Goal: Task Accomplishment & Management: Manage account settings

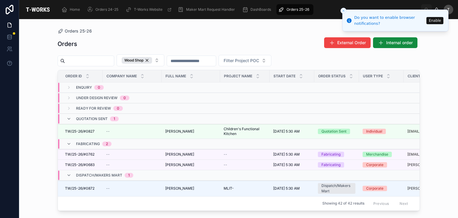
click at [306, 35] on div "Orders External Order Internal order Wood Shop Filter Project POC Order ID Comp…" at bounding box center [239, 121] width 362 height 177
drag, startPoint x: 450, startPoint y: 44, endPoint x: 422, endPoint y: 53, distance: 30.0
click at [444, 49] on div "Orders 25-26 Orders External Order Internal order Wood Shop Filter Project POC …" at bounding box center [238, 118] width 439 height 199
click at [344, 10] on icon "Close toast" at bounding box center [344, 11] width 4 height 4
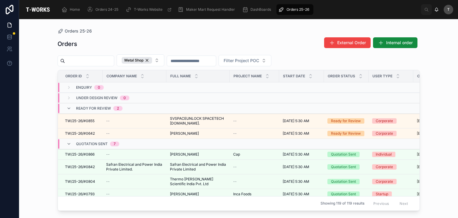
click at [115, 40] on div "Orders External Order Internal order" at bounding box center [239, 44] width 362 height 14
click at [112, 7] on span "Orders 24-25" at bounding box center [106, 9] width 23 height 5
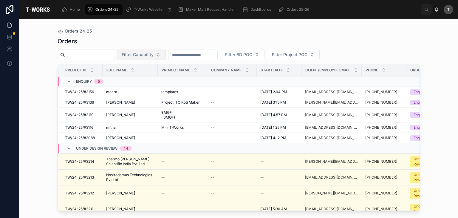
click at [154, 54] on span "Filter Capability" at bounding box center [138, 55] width 32 height 6
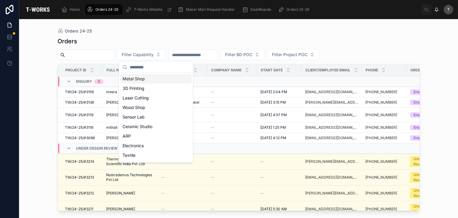
click at [158, 78] on div "Metal Shop" at bounding box center [156, 79] width 72 height 10
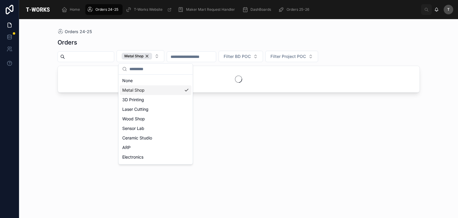
click at [180, 37] on div "Orders Metal Shop Filter BD POC Filter Project POC" at bounding box center [239, 123] width 362 height 176
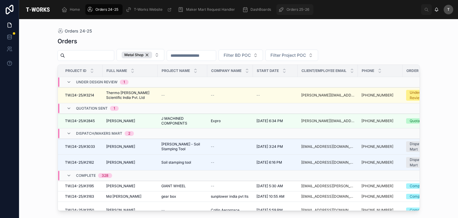
click at [309, 7] on div "Orders 25-26" at bounding box center [294, 10] width 33 height 10
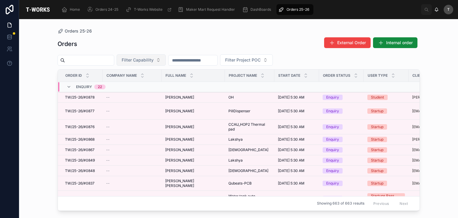
click at [135, 63] on button "Filter Capability" at bounding box center [141, 59] width 49 height 11
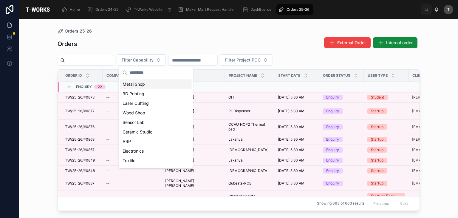
click at [141, 83] on div "Metal Shop" at bounding box center [156, 84] width 72 height 10
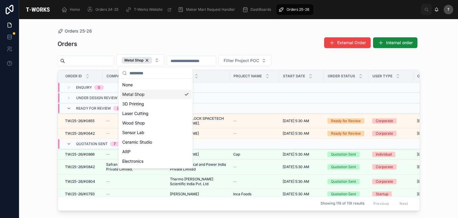
click at [163, 37] on div "Orders External Order Internal order" at bounding box center [239, 44] width 362 height 14
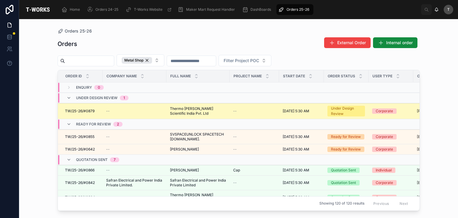
click at [181, 111] on span "Thermo [PERSON_NAME] Scientific India Pvt. Ltd" at bounding box center [198, 111] width 56 height 10
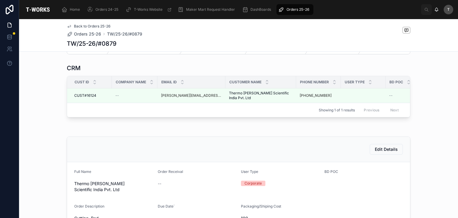
scroll to position [89, 0]
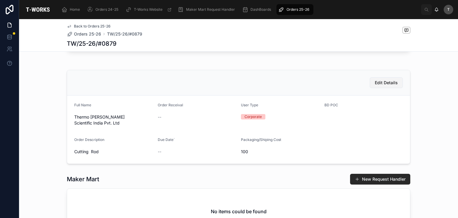
click at [382, 86] on span "Edit Details" at bounding box center [386, 83] width 23 height 6
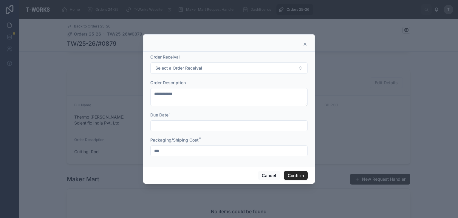
click at [198, 151] on input "***" at bounding box center [229, 150] width 157 height 8
type input "*"
click at [289, 176] on button "Confirm" at bounding box center [296, 176] width 24 height 10
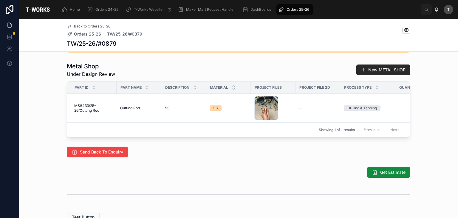
scroll to position [298, 0]
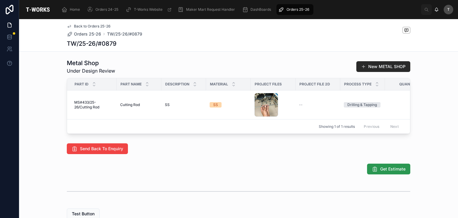
click at [396, 172] on span "Get Estimate" at bounding box center [392, 169] width 25 height 6
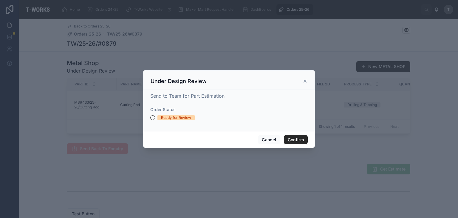
click at [175, 118] on div "Ready for Review" at bounding box center [176, 117] width 30 height 5
click at [155, 118] on button "Ready for Review" at bounding box center [152, 117] width 5 height 5
click at [302, 137] on button "Confirm" at bounding box center [296, 140] width 24 height 10
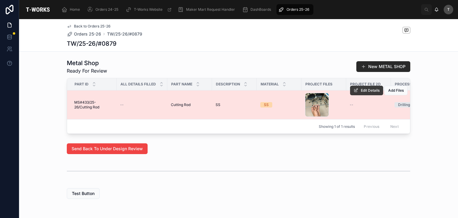
click at [357, 90] on button "Edit Details" at bounding box center [366, 91] width 33 height 10
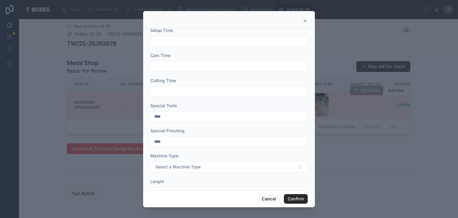
scroll to position [89, 0]
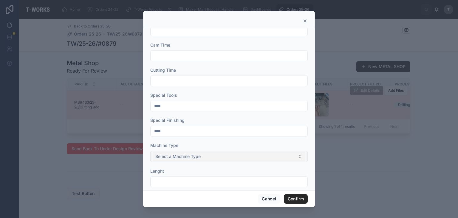
click at [183, 151] on button "Select a Machine Type" at bounding box center [228, 156] width 157 height 11
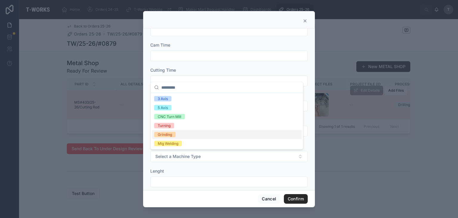
click at [172, 136] on span "Grinding" at bounding box center [164, 134] width 21 height 5
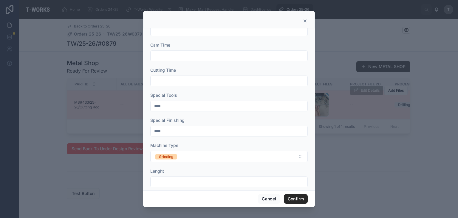
click at [179, 80] on input "text" at bounding box center [229, 81] width 157 height 8
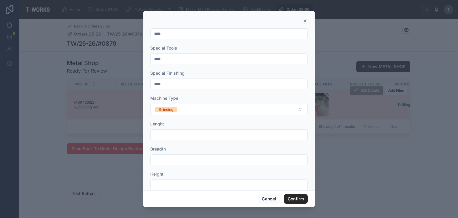
scroll to position [222, 0]
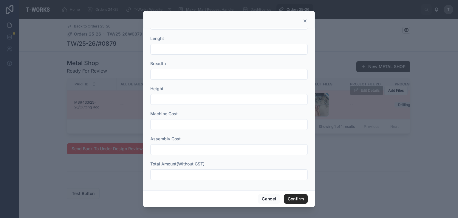
type input "****"
click at [182, 171] on input "text" at bounding box center [229, 174] width 157 height 8
type input "**"
click at [299, 197] on button "Confirm" at bounding box center [296, 199] width 24 height 10
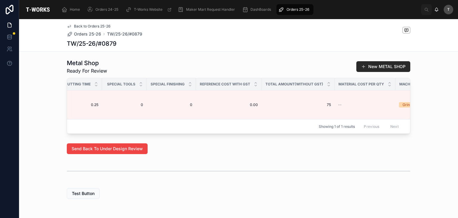
scroll to position [0, 513]
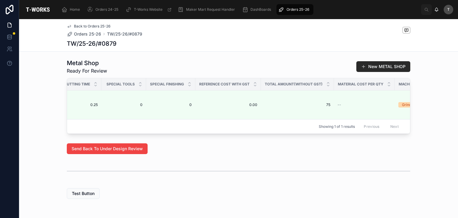
click at [269, 136] on div "Metal Shop Ready For Review New METAL SHOP Part ID All Details Filled Part Name…" at bounding box center [238, 96] width 439 height 80
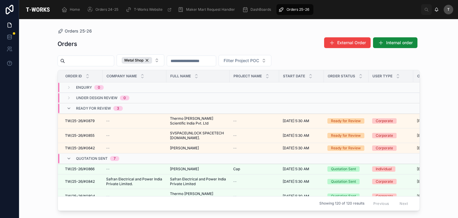
click at [181, 32] on div "Orders 25-26" at bounding box center [239, 31] width 362 height 5
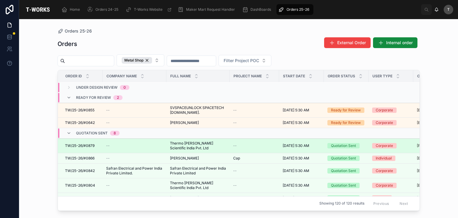
scroll to position [30, 0]
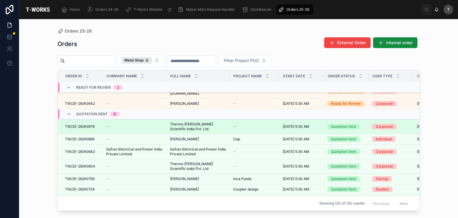
click at [169, 128] on td "Thermo [PERSON_NAME] Scientific India Pvt. Ltd Thermo [PERSON_NAME] Scientific …" at bounding box center [197, 126] width 63 height 15
click at [179, 122] on span "Thermo [PERSON_NAME] Scientific India Pvt. Ltd" at bounding box center [198, 127] width 56 height 10
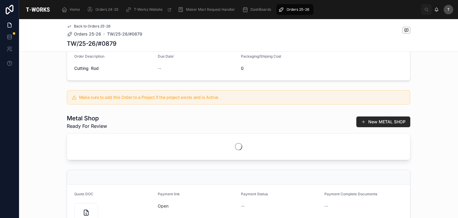
scroll to position [179, 0]
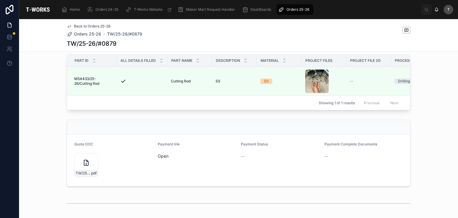
drag, startPoint x: 92, startPoint y: 162, endPoint x: 108, endPoint y: 176, distance: 20.7
click at [0, 0] on icon at bounding box center [0, 0] width 0 height 0
click at [162, 155] on link "Open" at bounding box center [163, 155] width 11 height 5
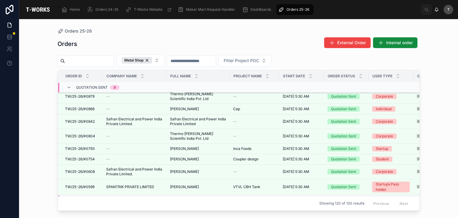
scroll to position [30, 0]
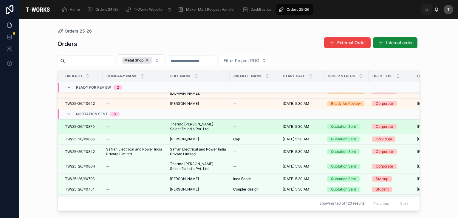
click at [182, 126] on span "Thermo Fisher Scientific India Pvt. Ltd" at bounding box center [198, 127] width 56 height 10
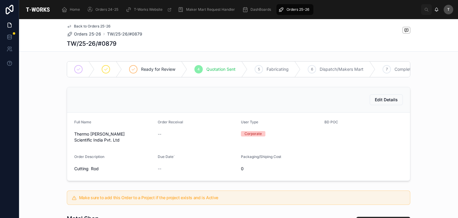
scroll to position [149, 0]
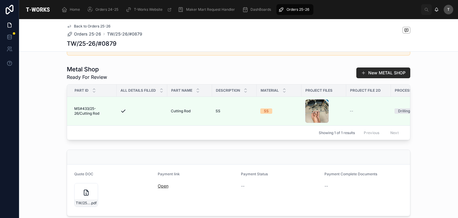
click at [160, 188] on link "Open" at bounding box center [163, 185] width 11 height 5
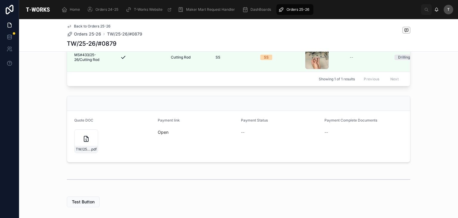
scroll to position [209, 0]
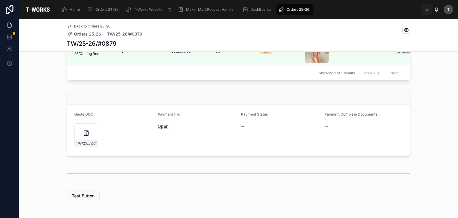
click at [163, 128] on link "Open" at bounding box center [163, 125] width 11 height 5
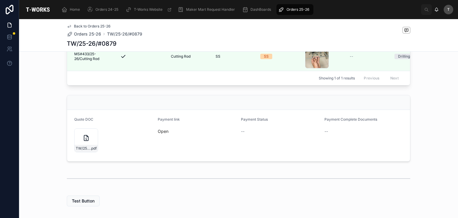
scroll to position [234, 0]
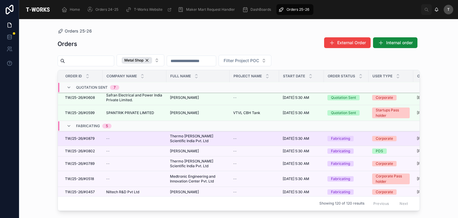
scroll to position [119, 0]
click at [185, 134] on span "Thermo [PERSON_NAME] Scientific India Pvt. Ltd" at bounding box center [198, 139] width 56 height 10
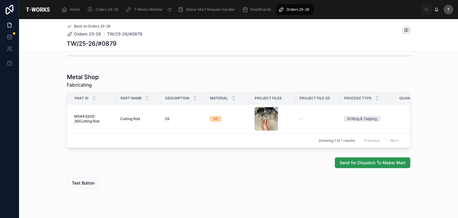
click at [376, 159] on span "Send for Dispatch To Maker Mart" at bounding box center [373, 162] width 66 height 6
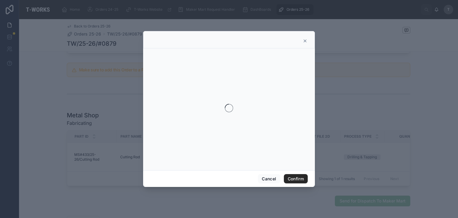
scroll to position [306, 0]
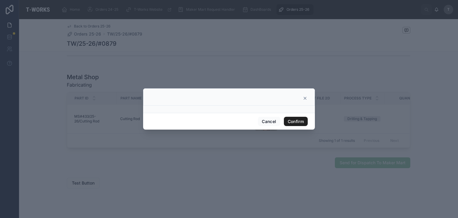
click at [293, 124] on button "Confirm" at bounding box center [296, 122] width 24 height 10
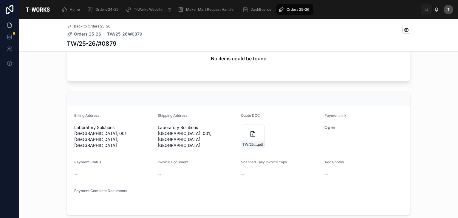
scroll to position [362, 0]
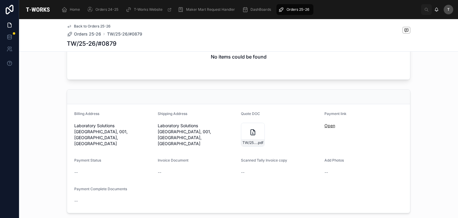
click at [329, 126] on link "Open" at bounding box center [329, 125] width 11 height 5
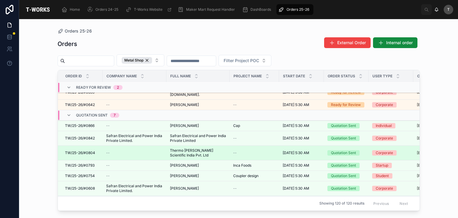
scroll to position [60, 0]
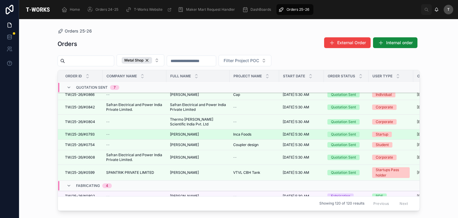
click at [181, 132] on span "[PERSON_NAME]" at bounding box center [184, 134] width 29 height 5
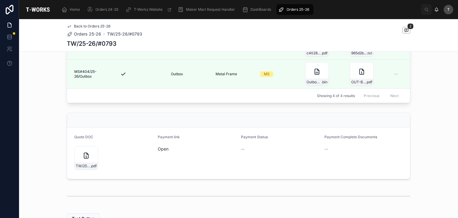
scroll to position [268, 0]
click at [161, 150] on link "Open" at bounding box center [163, 147] width 11 height 5
